Goal: Check status: Check status

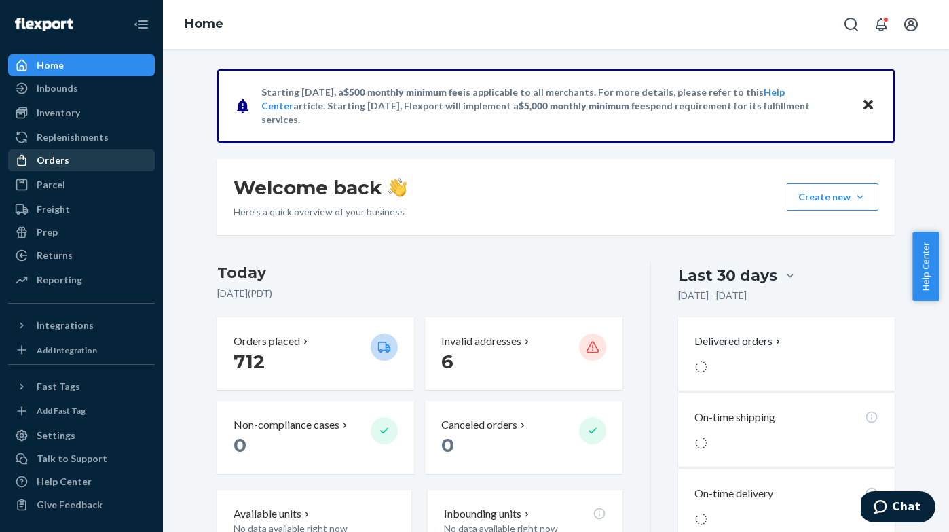
click at [78, 157] on div "Orders" at bounding box center [82, 160] width 144 height 19
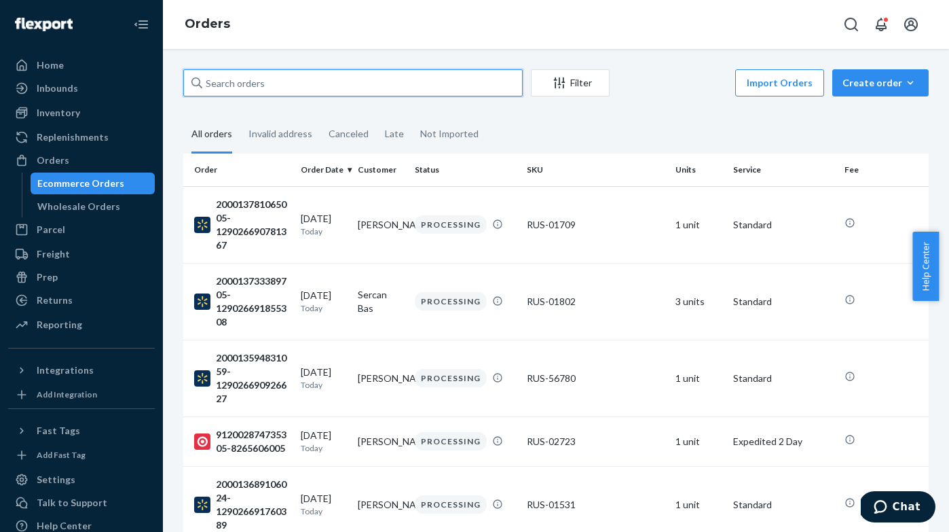
click at [254, 81] on input "text" at bounding box center [352, 82] width 339 height 27
paste input "1422990"
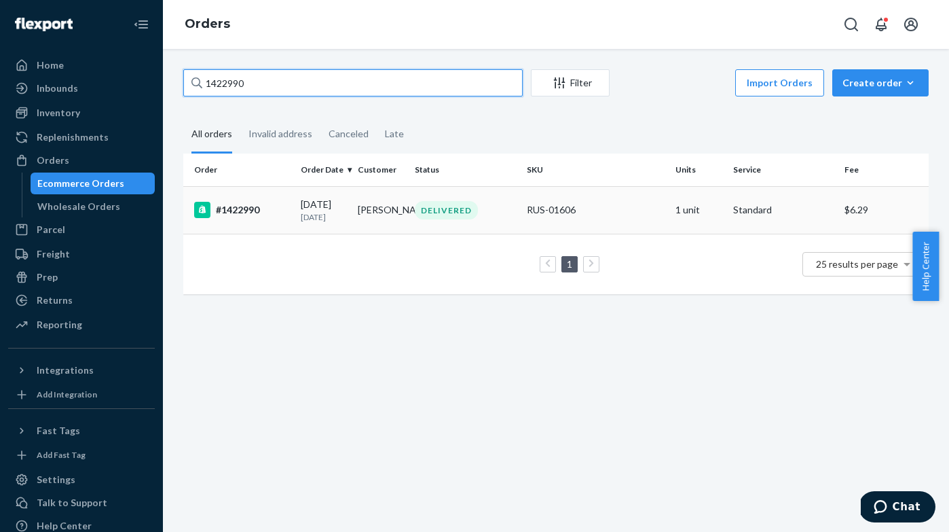
type input "1422990"
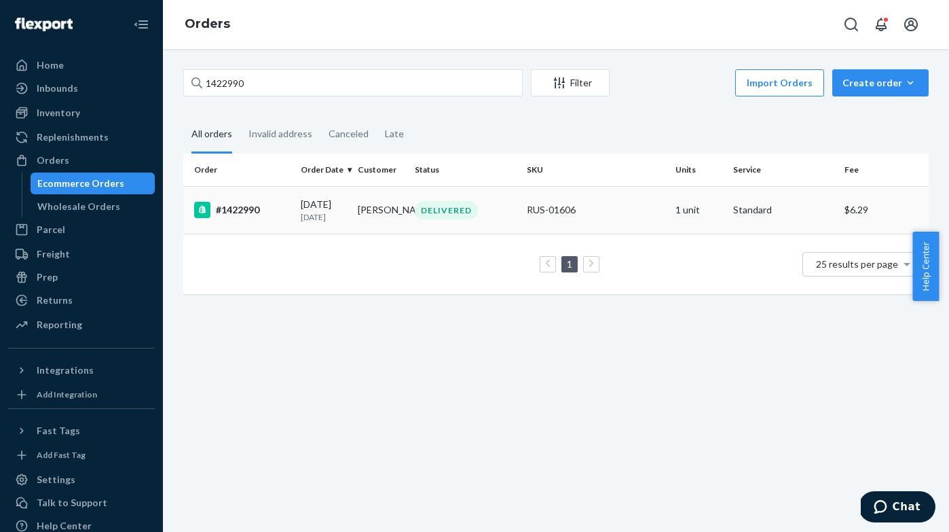
click at [252, 214] on div "#1422990" at bounding box center [242, 210] width 96 height 16
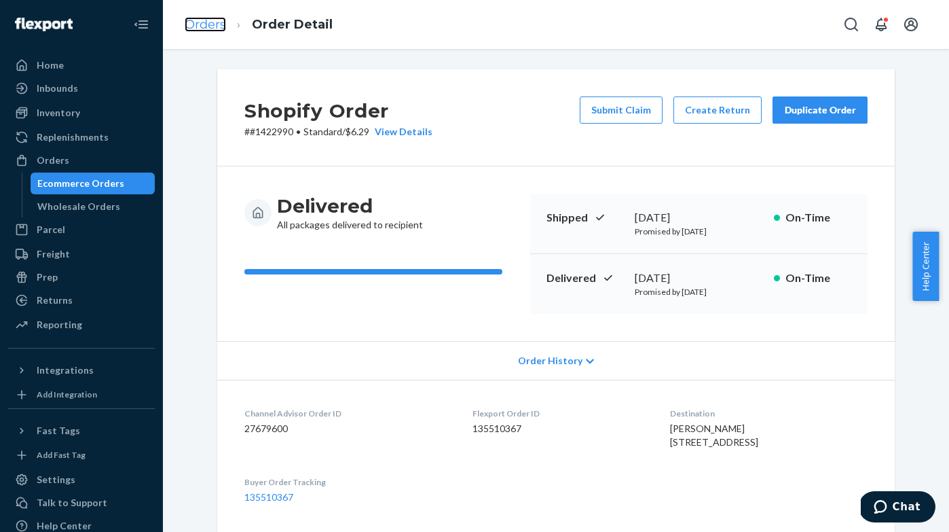
click at [204, 24] on link "Orders" at bounding box center [205, 24] width 41 height 15
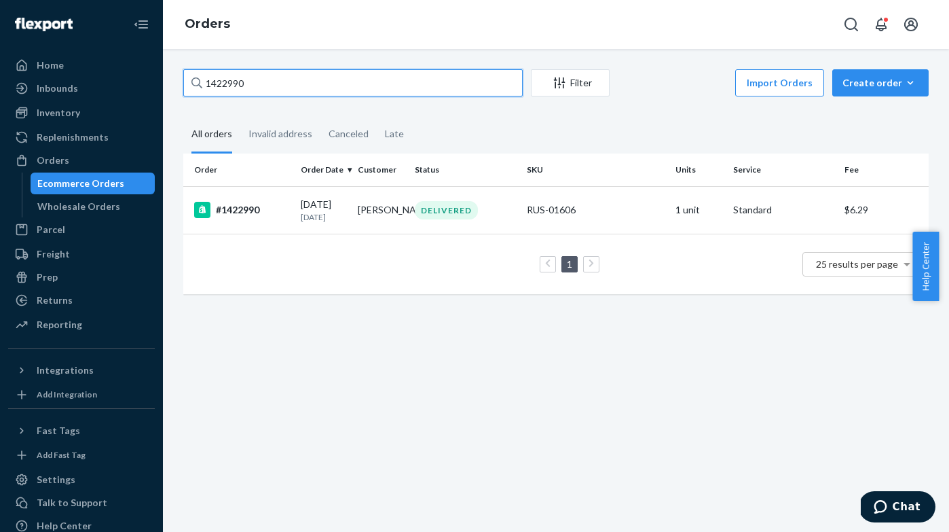
drag, startPoint x: 284, startPoint y: 93, endPoint x: 187, endPoint y: 77, distance: 97.7
click at [187, 77] on input "1422990" at bounding box center [352, 82] width 339 height 27
paste input "53484"
type input "1453484"
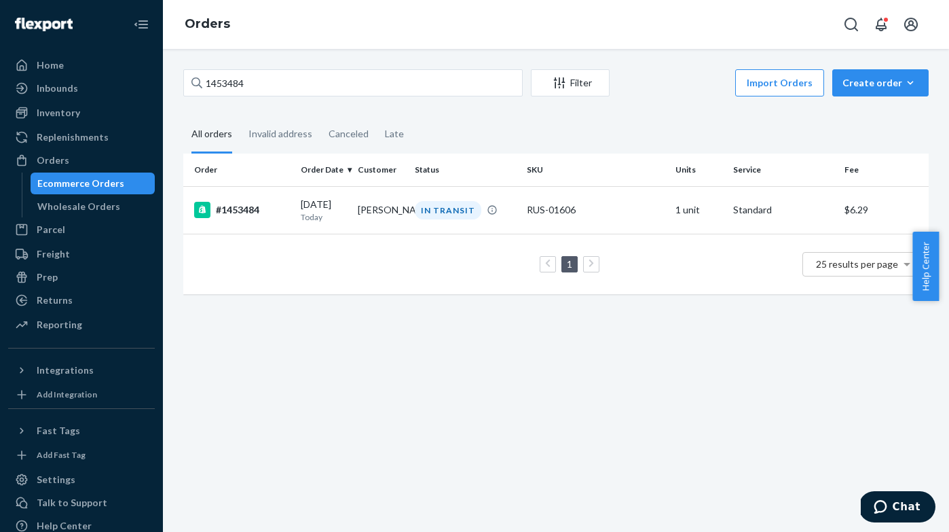
click at [245, 214] on div "#1453484" at bounding box center [242, 210] width 96 height 16
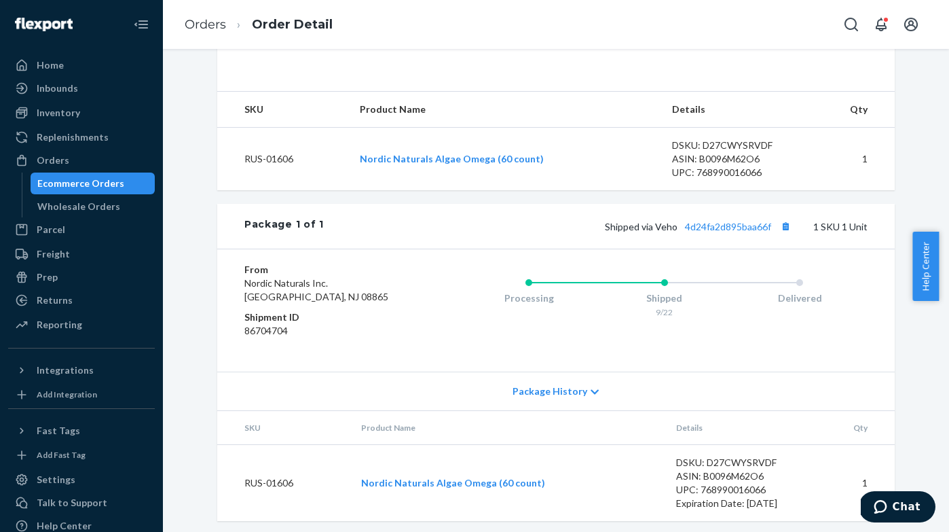
scroll to position [486, 0]
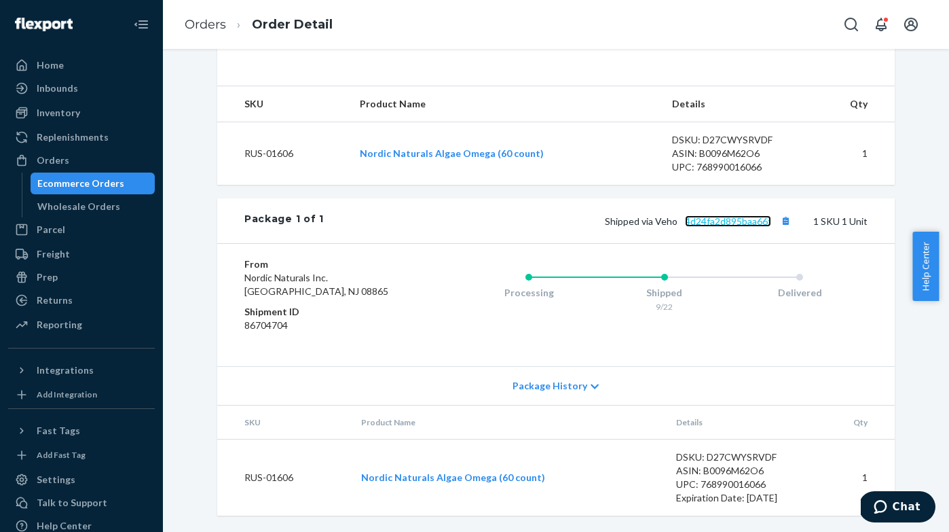
click at [696, 222] on link "4d24fa2d895baa66f" at bounding box center [728, 221] width 86 height 12
click at [219, 22] on link "Orders" at bounding box center [205, 24] width 41 height 15
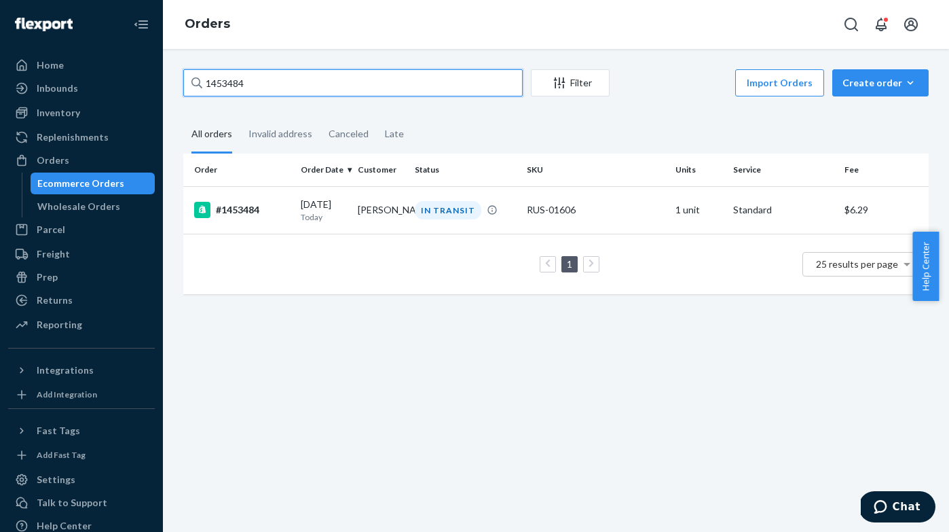
drag, startPoint x: 283, startPoint y: 81, endPoint x: 203, endPoint y: 83, distance: 80.1
click at [203, 83] on input "1453484" at bounding box center [352, 82] width 339 height 27
paste input "2677"
type input "1452677"
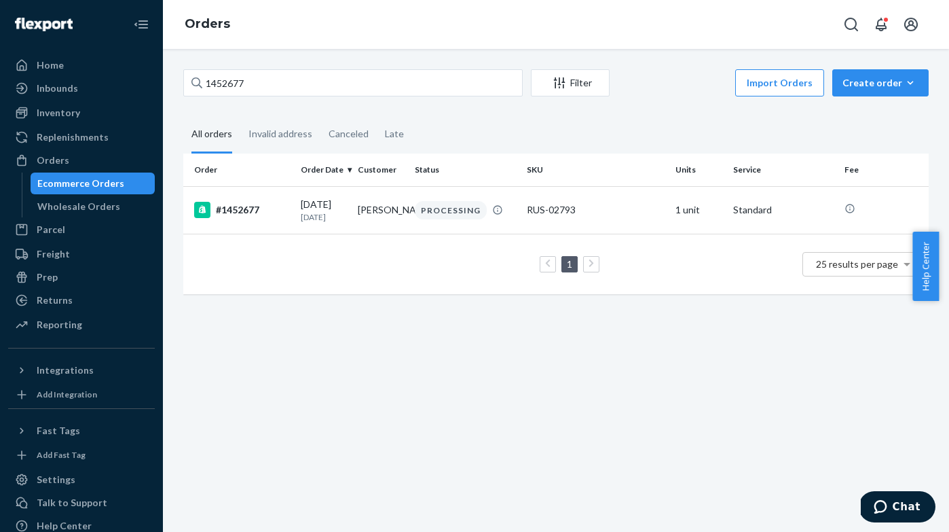
click at [225, 212] on div "#1452677" at bounding box center [242, 210] width 96 height 16
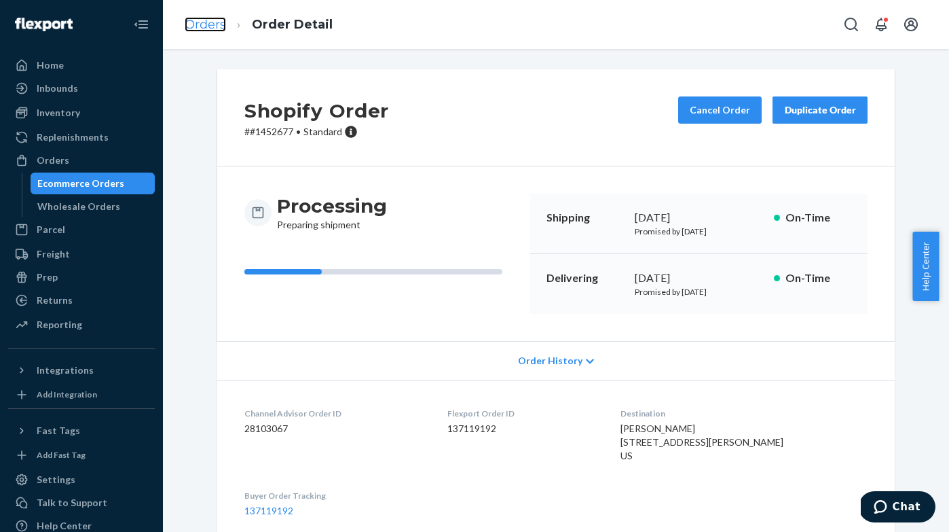
click at [209, 28] on link "Orders" at bounding box center [205, 24] width 41 height 15
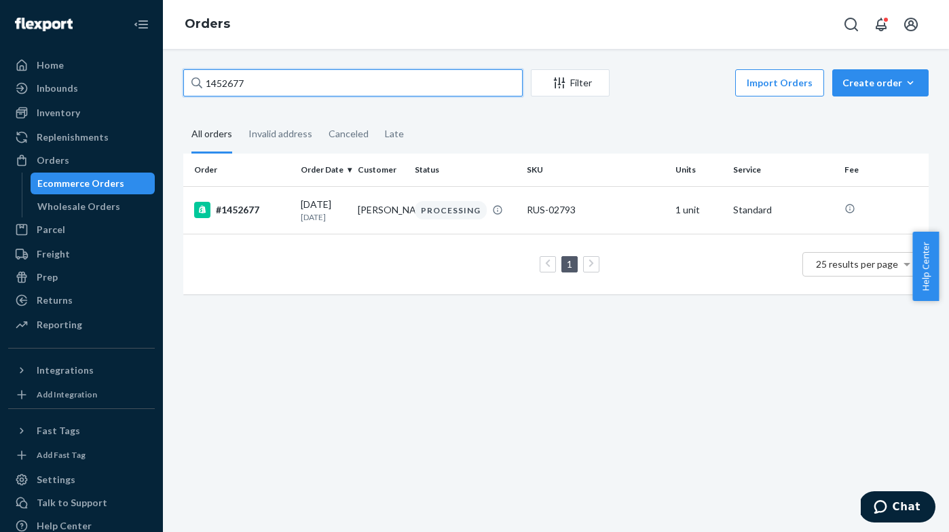
drag, startPoint x: 268, startPoint y: 81, endPoint x: 181, endPoint y: 76, distance: 87.7
click at [179, 76] on div "1452677 Filter Import Orders Create order Ecommerce order Removal order All ord…" at bounding box center [556, 188] width 766 height 238
paste input "42664"
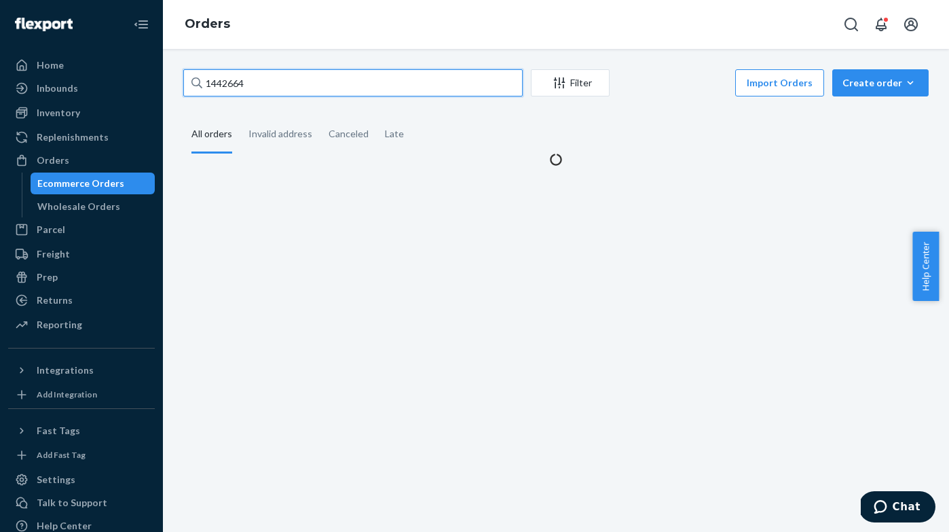
type input "1442664"
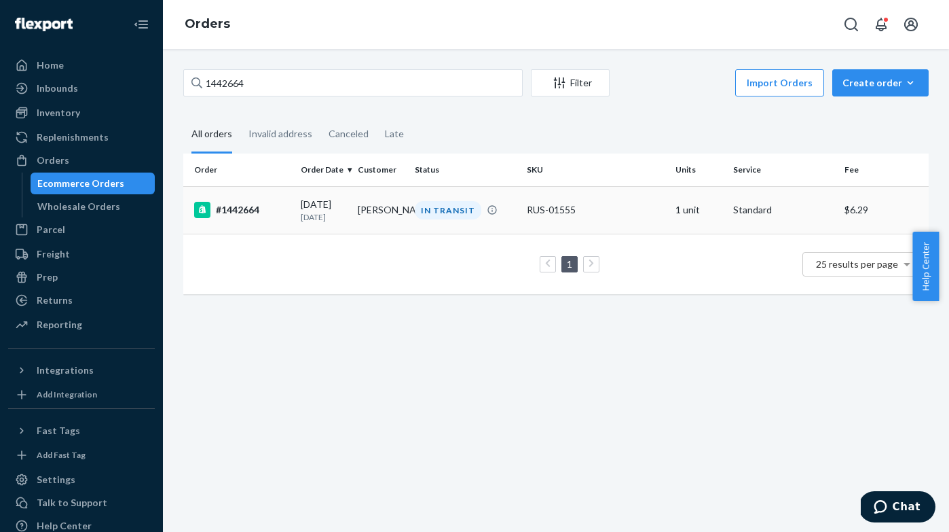
click at [225, 204] on div "#1442664" at bounding box center [242, 210] width 96 height 16
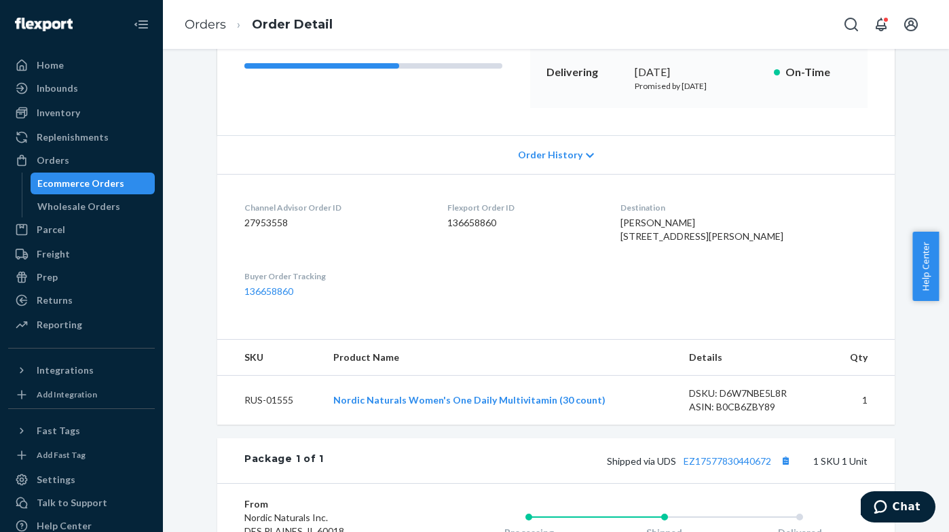
scroll to position [401, 0]
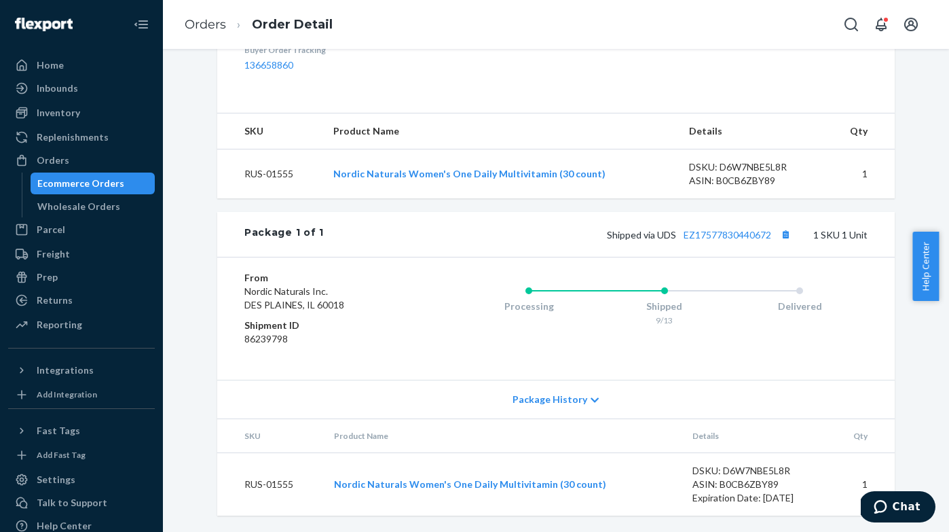
click at [567, 399] on span "Package History" at bounding box center [550, 399] width 75 height 14
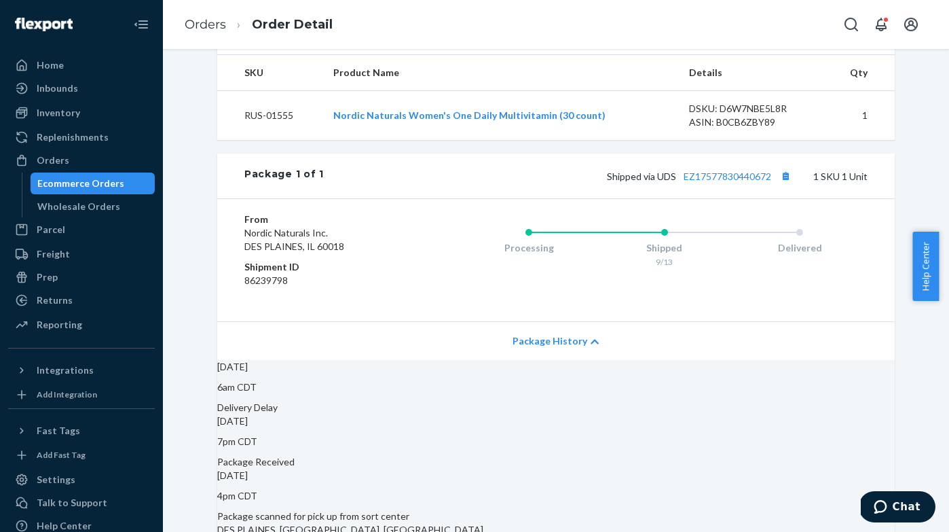
scroll to position [563, 0]
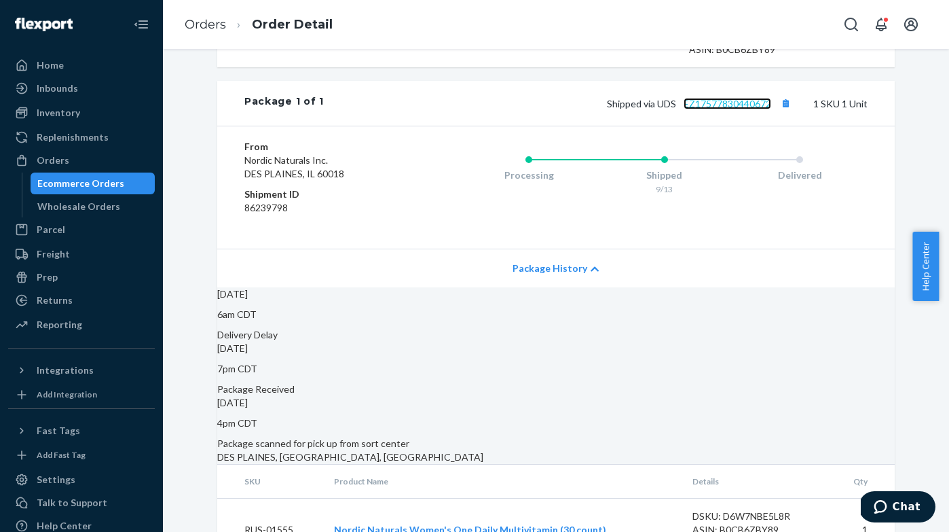
click at [707, 109] on link "EZ17577830440672" at bounding box center [728, 104] width 88 height 12
